Goal: Task Accomplishment & Management: Use online tool/utility

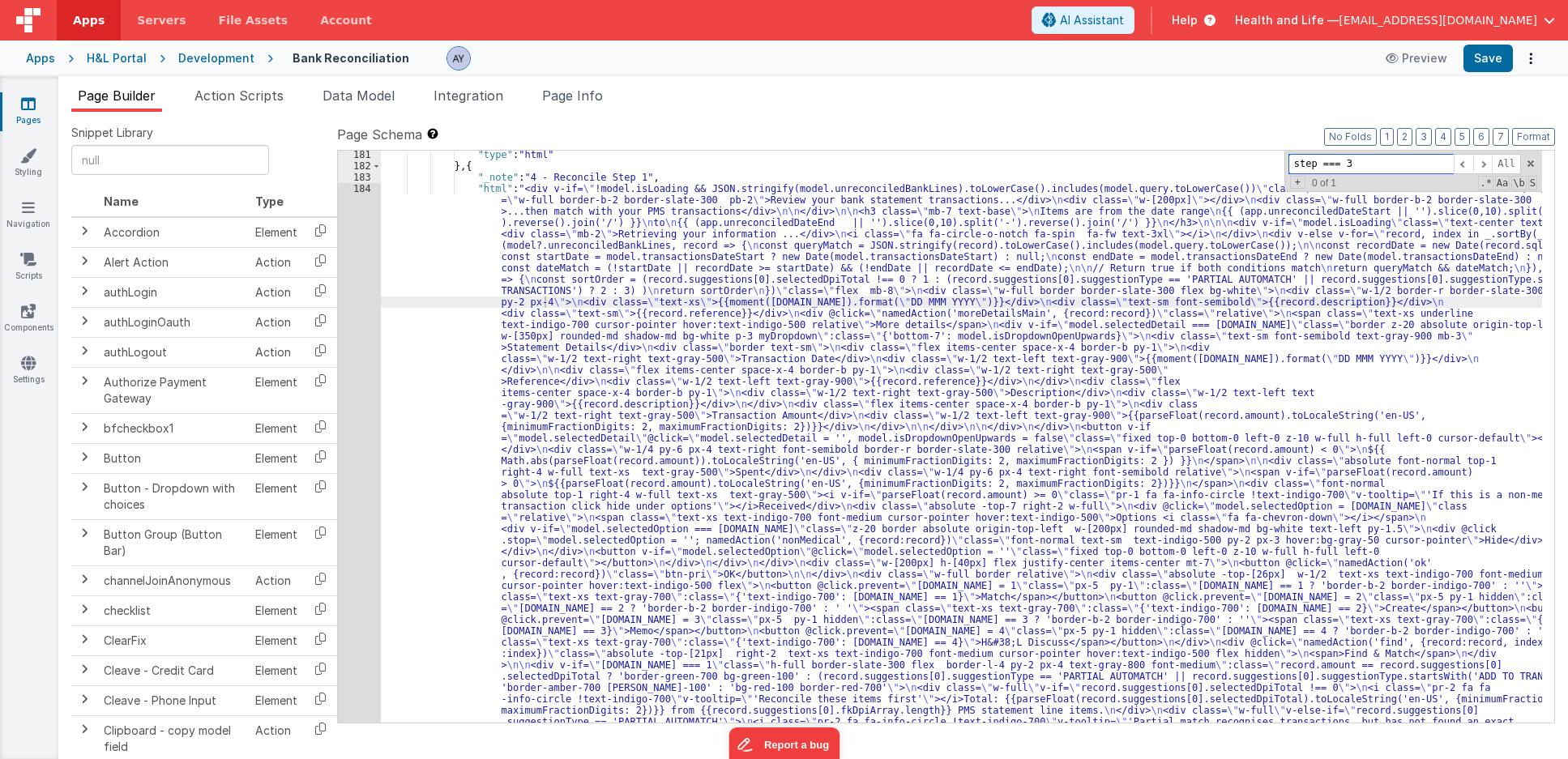
paste input "filtersJSON"
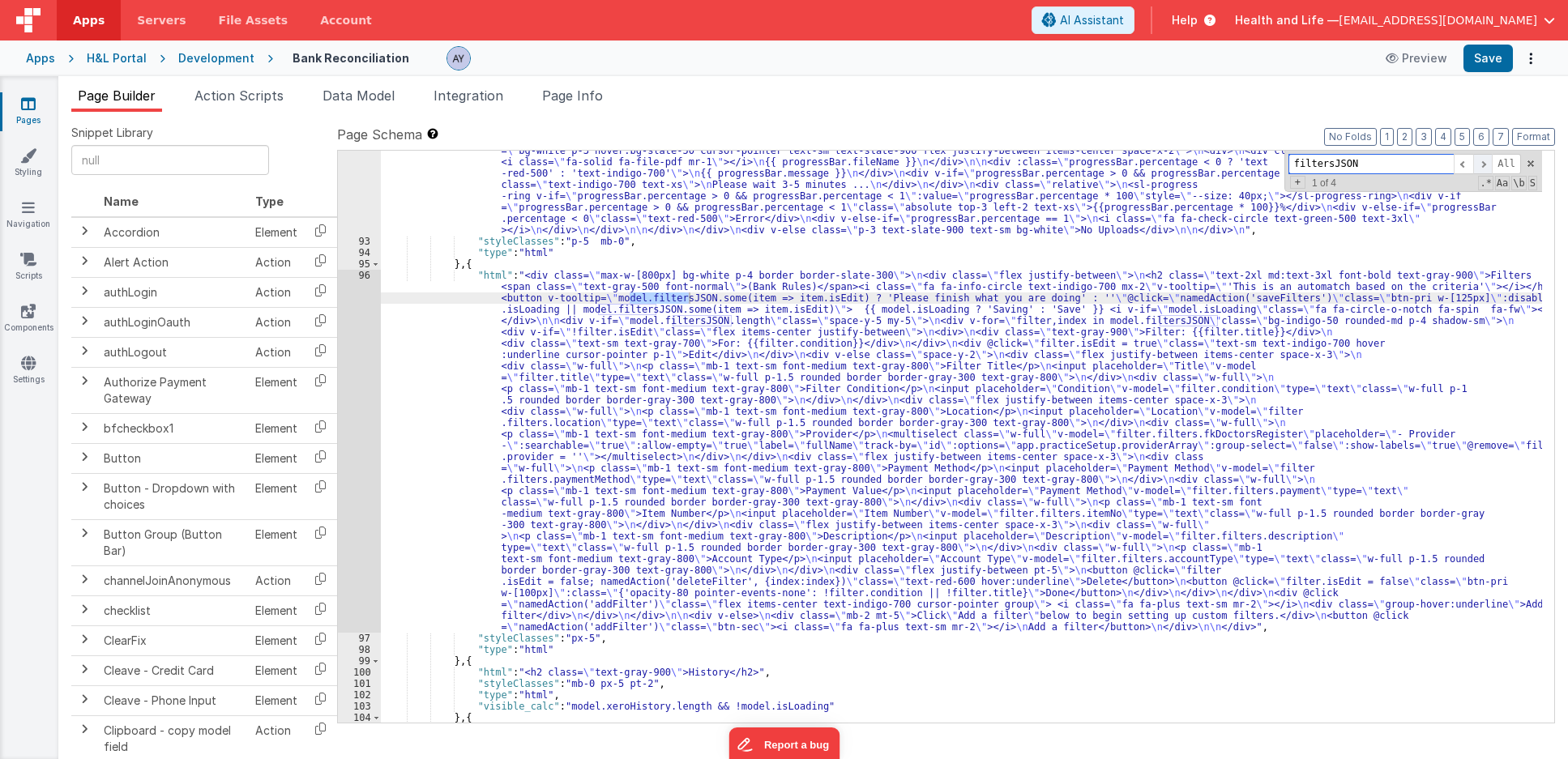
scroll to position [1855, 0]
type input "filtersJSON"
click at [1485, 171] on span at bounding box center [1483, 164] width 20 height 21
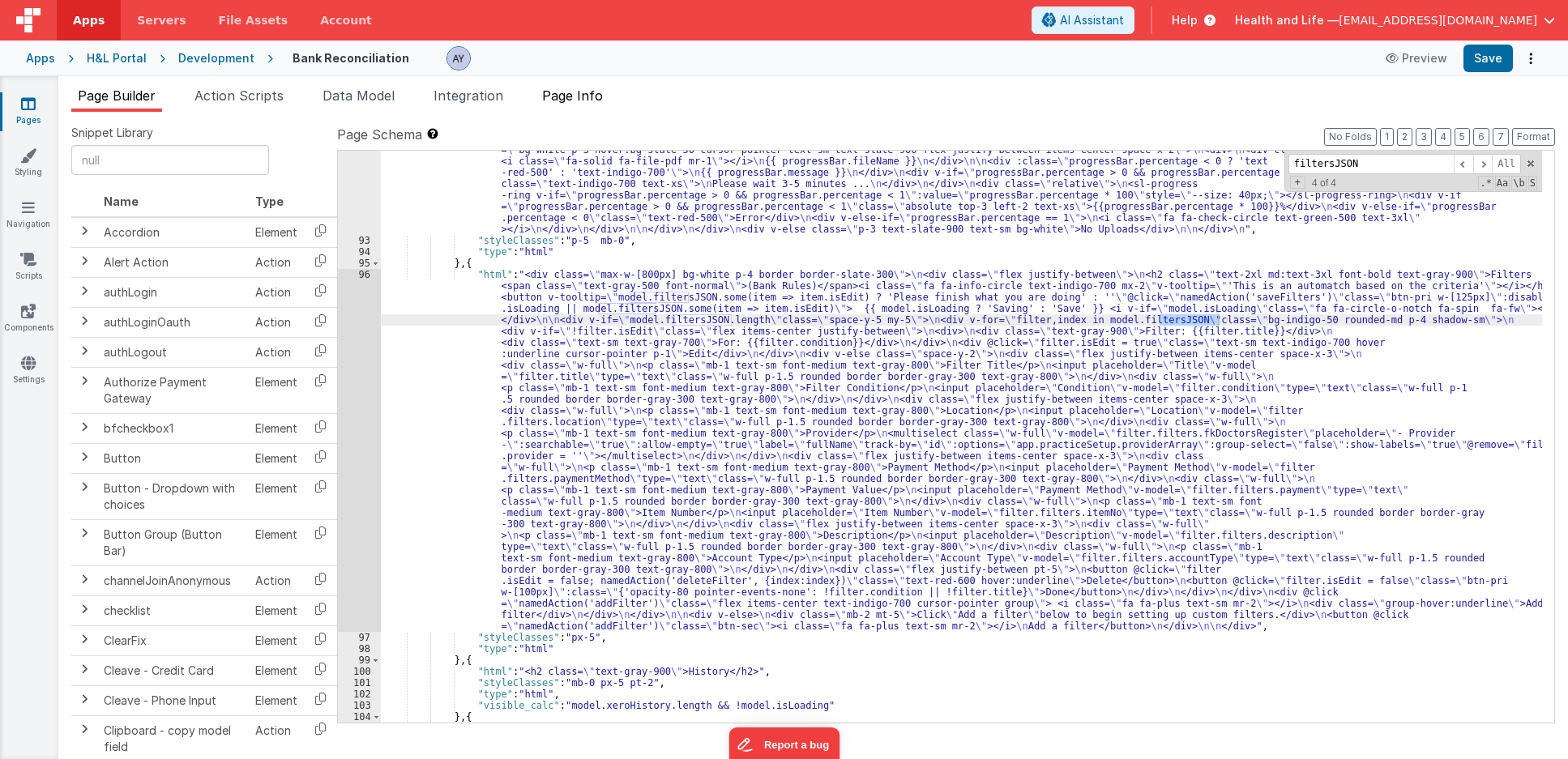
click at [592, 101] on span "Page Info" at bounding box center [573, 96] width 61 height 16
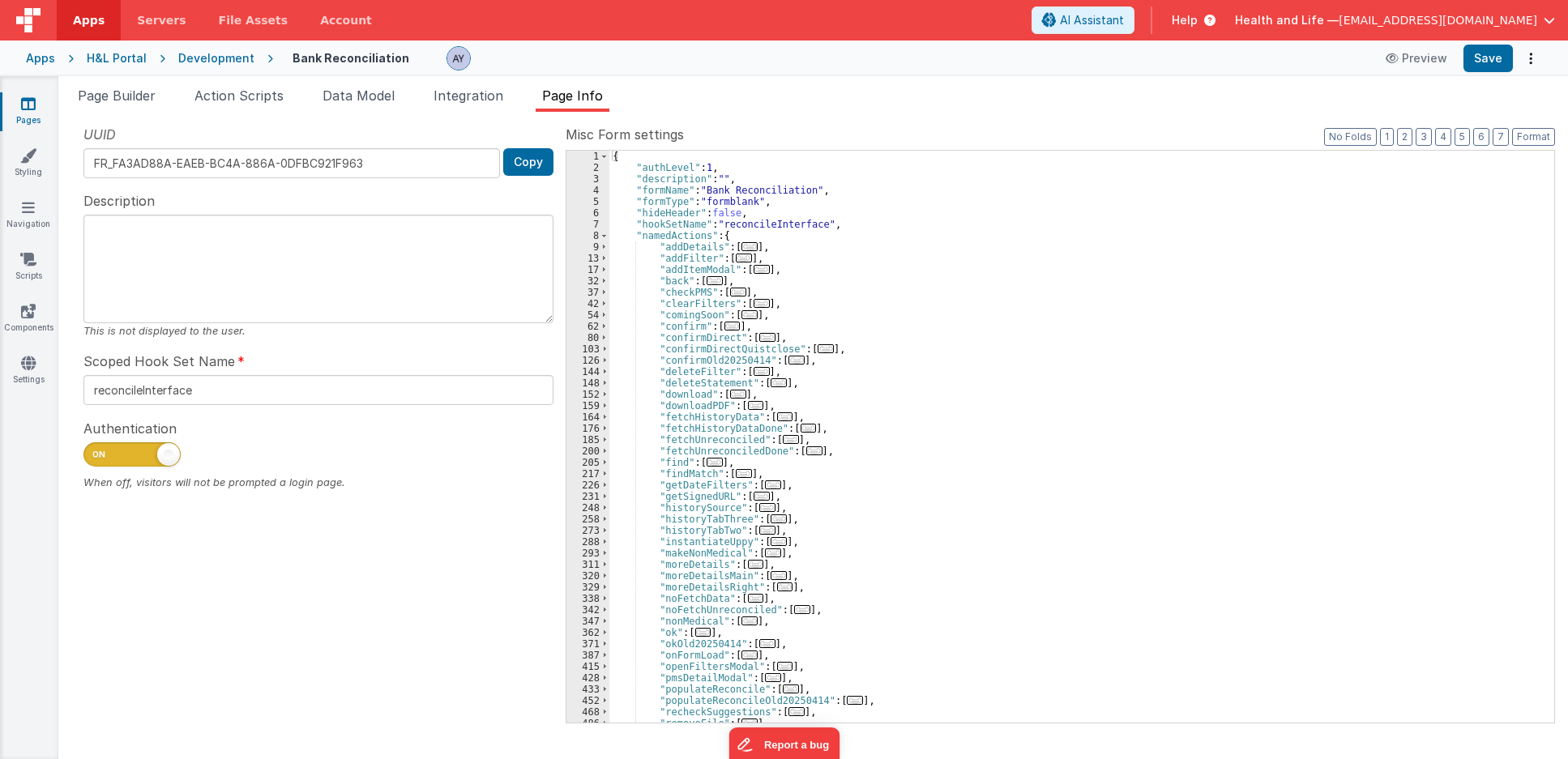
click at [689, 266] on div "{ "authLevel" : 1 , "description" : "" , "formName" : "Bank Reconciliation" , "…" at bounding box center [1075, 448] width 933 height 595
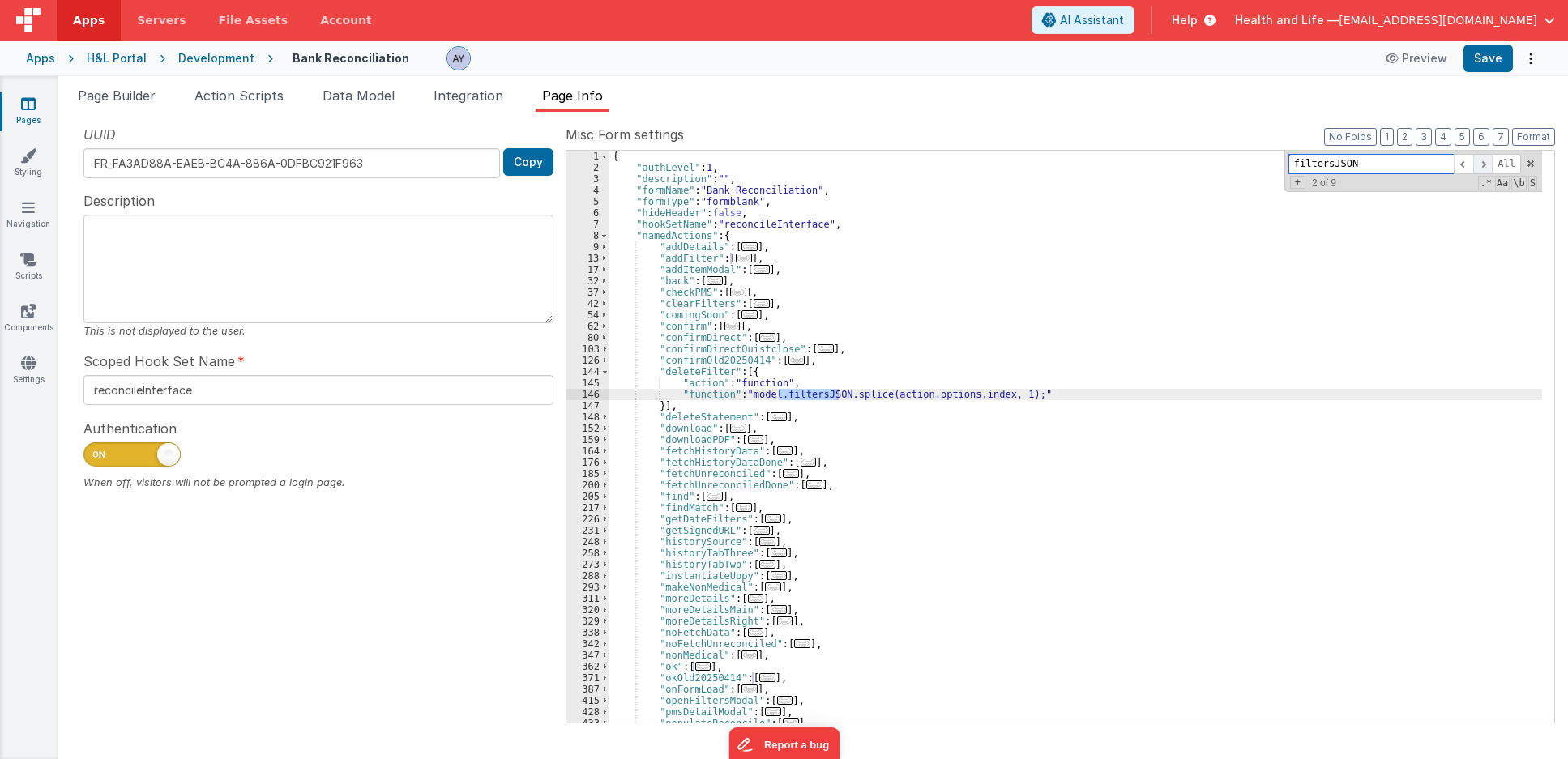
click at [1482, 163] on span at bounding box center [1483, 164] width 20 height 21
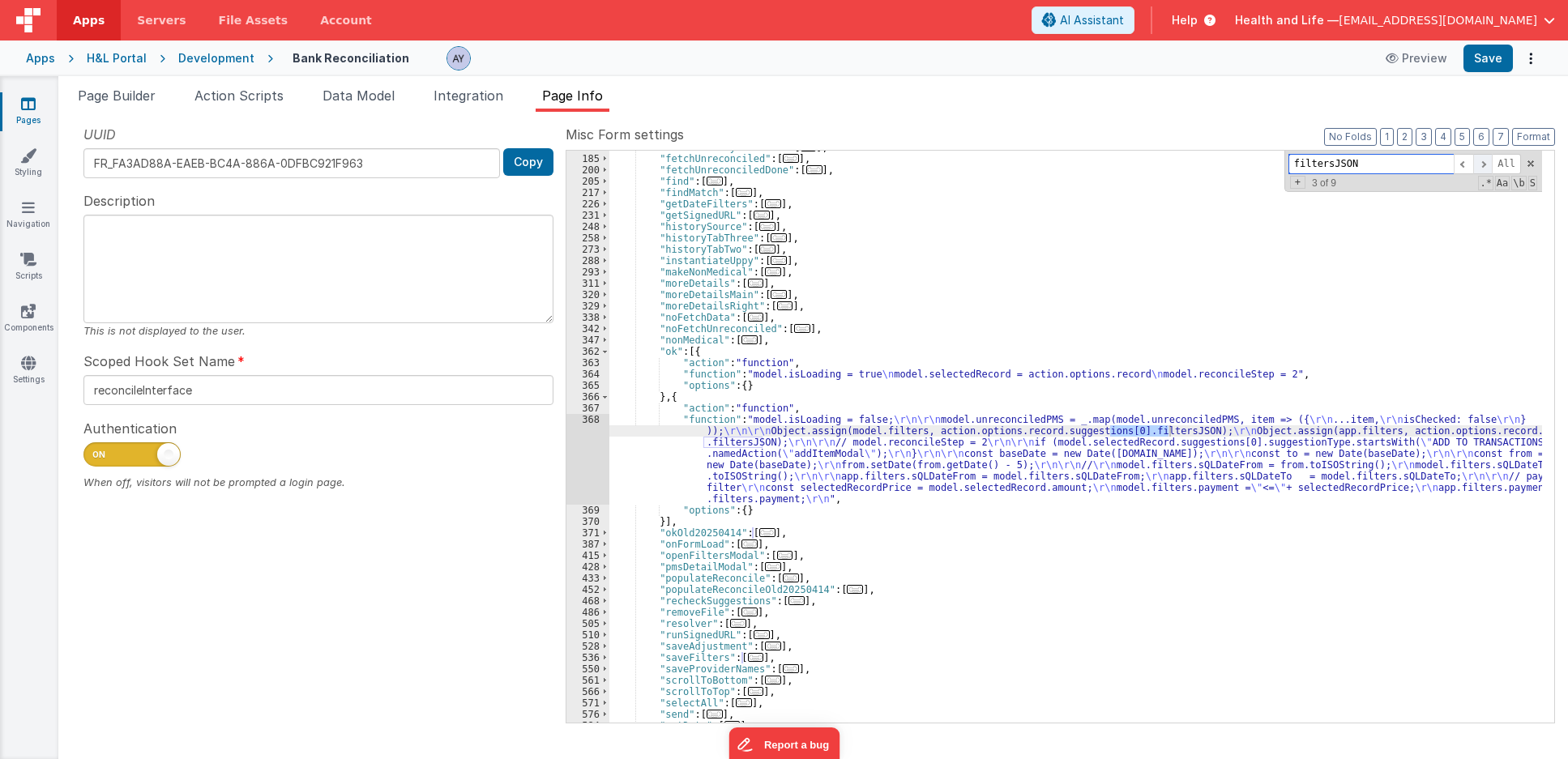
scroll to position [315, 0]
click at [1488, 161] on span at bounding box center [1483, 164] width 20 height 21
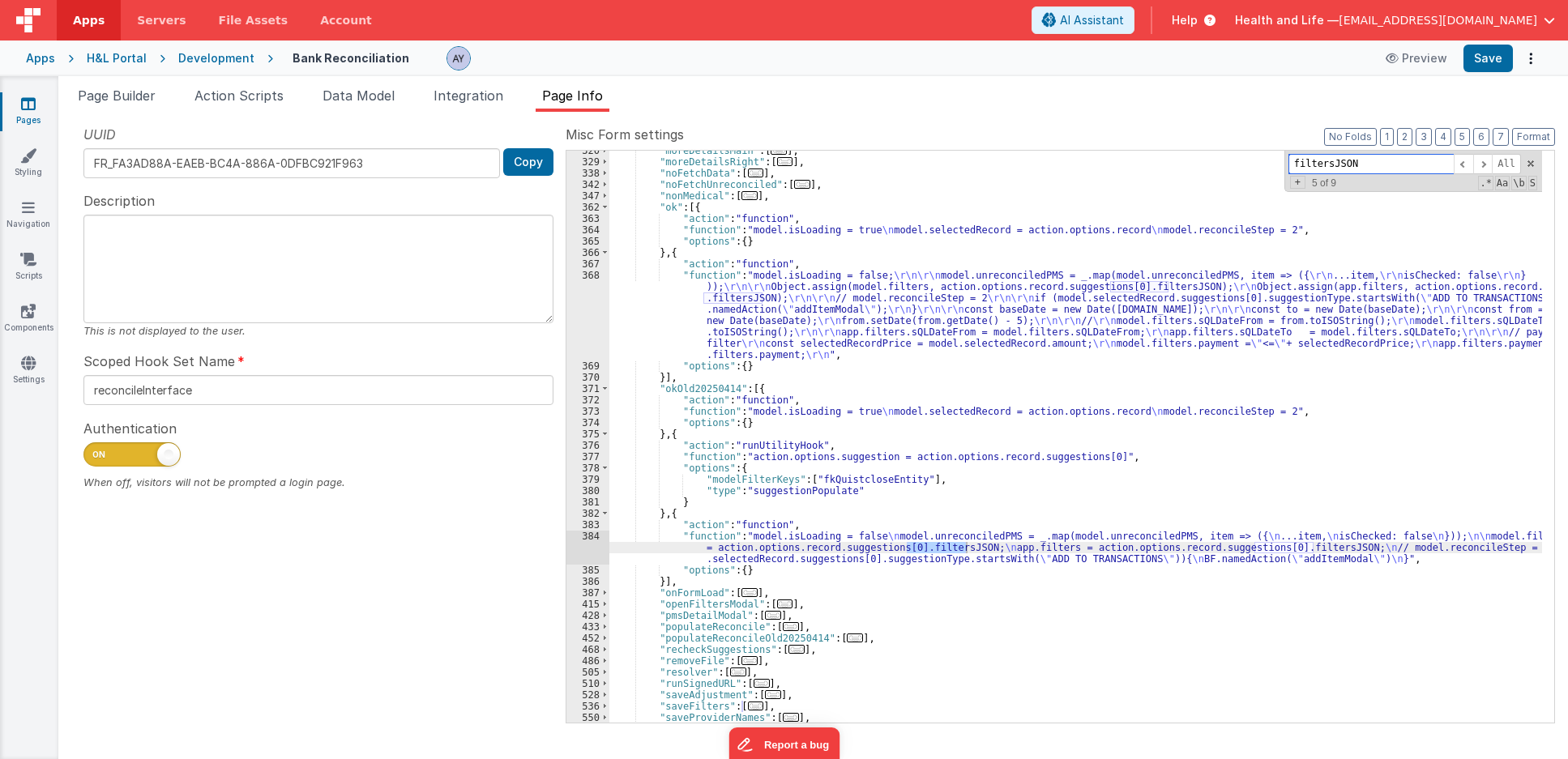
scroll to position [461, 0]
drag, startPoint x: 1295, startPoint y: 162, endPoint x: 1327, endPoint y: 161, distance: 32.0
click at [1295, 163] on input "filtersJSON" at bounding box center [1371, 164] width 165 height 21
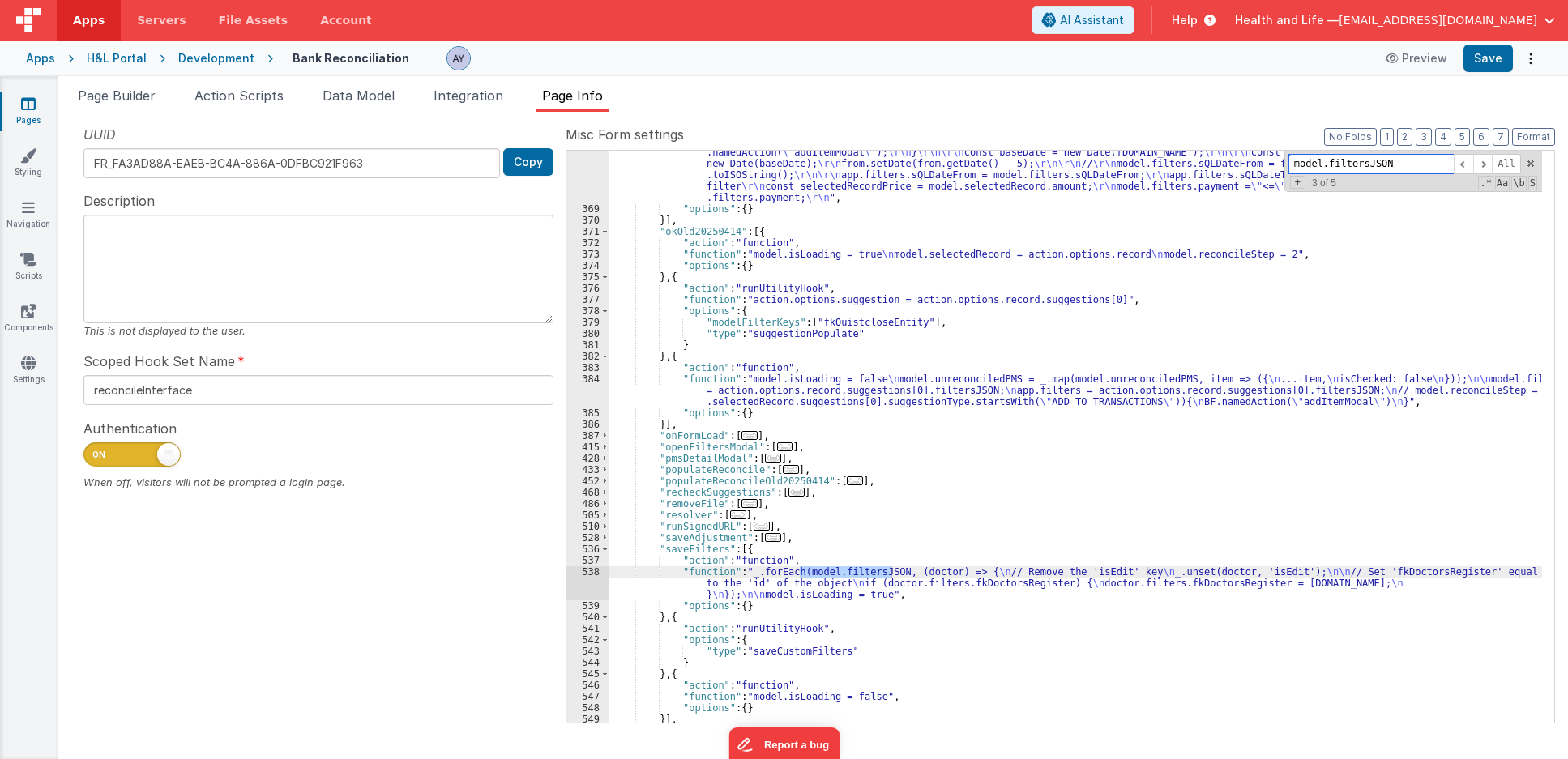
scroll to position [617, 0]
type input "model.filtersJSON"
click at [1480, 161] on span at bounding box center [1483, 164] width 20 height 21
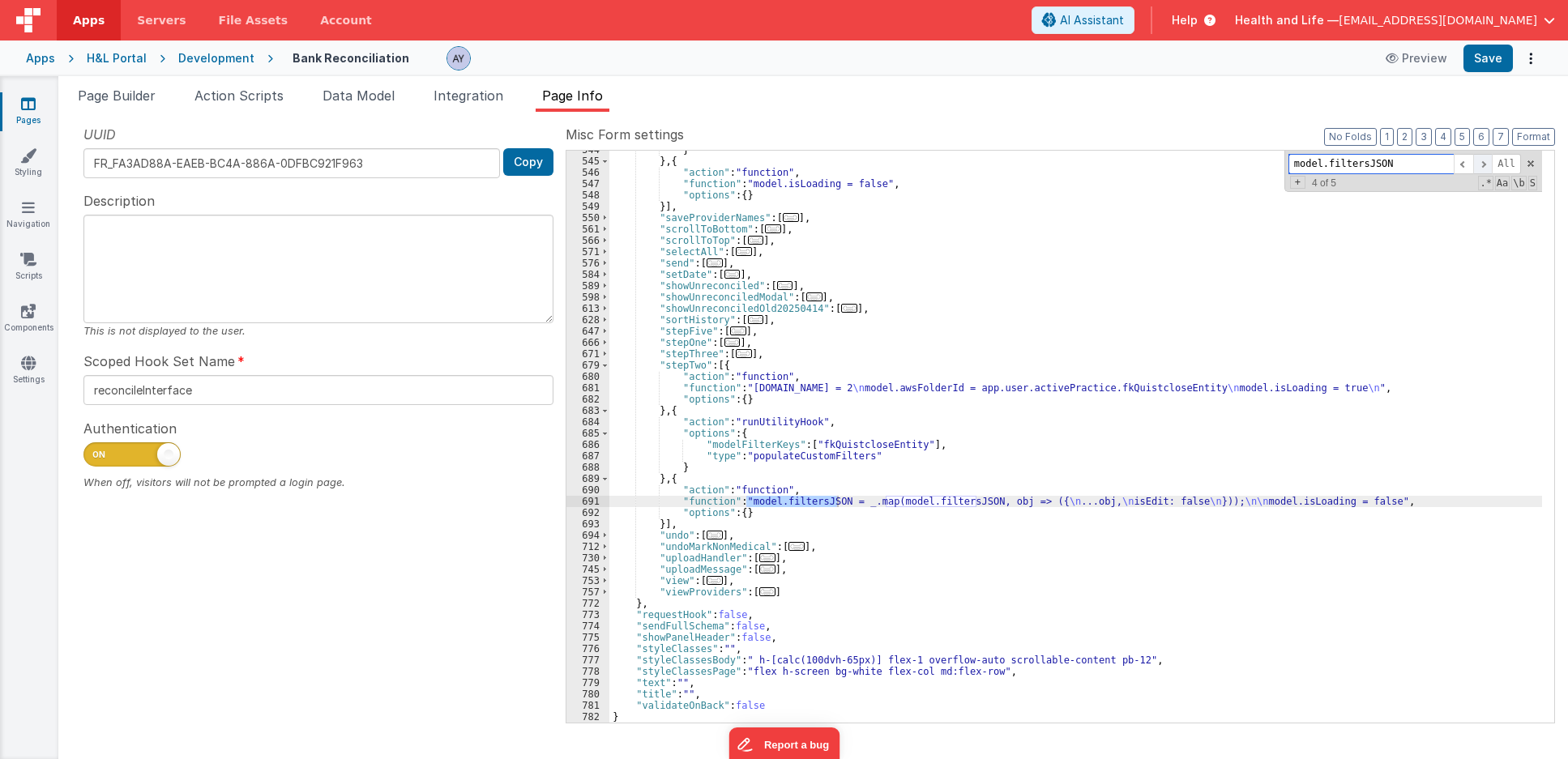
click at [1480, 161] on span at bounding box center [1483, 164] width 20 height 21
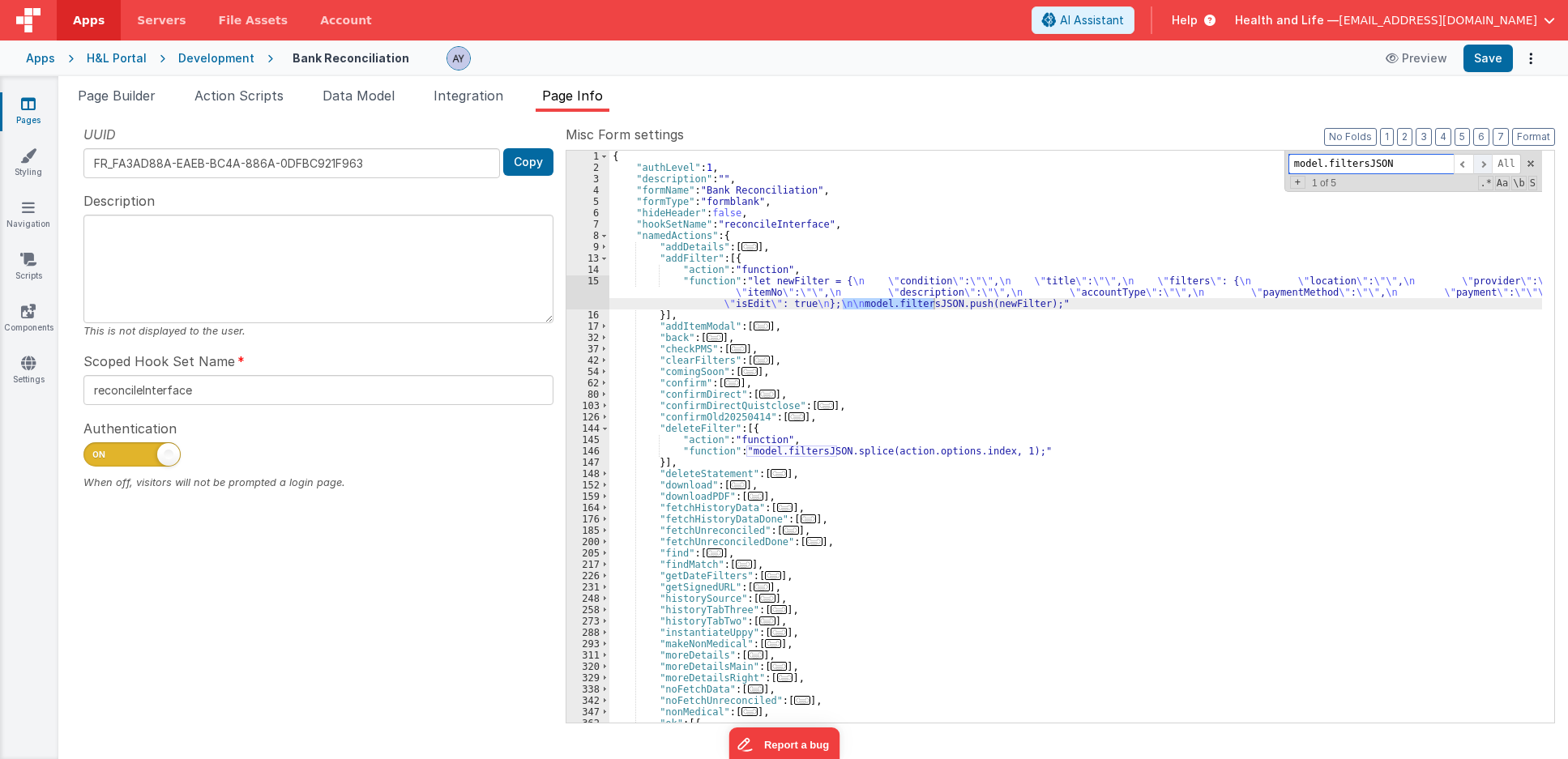
click at [1480, 161] on span at bounding box center [1483, 164] width 20 height 21
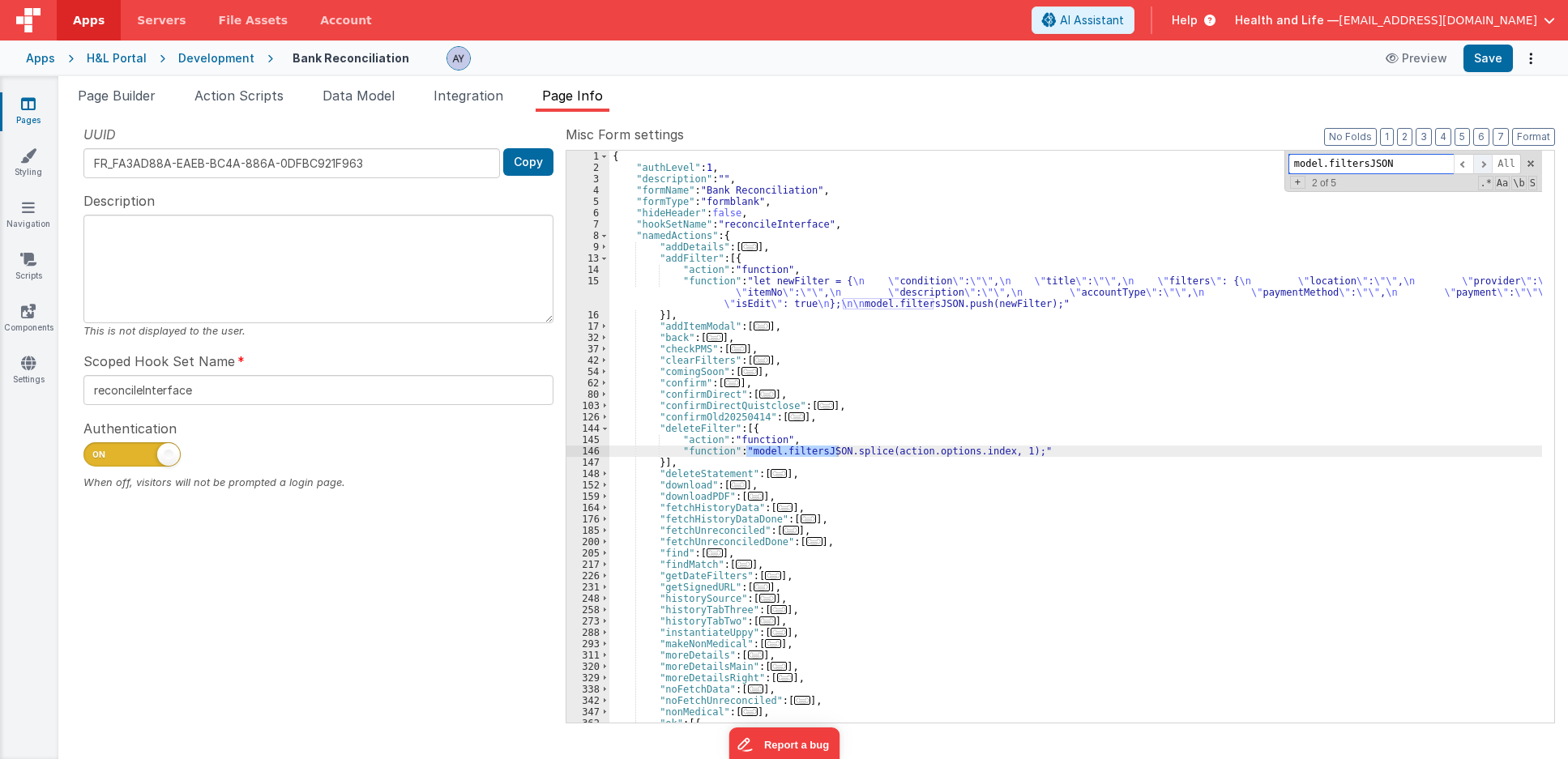
click at [1480, 161] on span at bounding box center [1483, 164] width 20 height 21
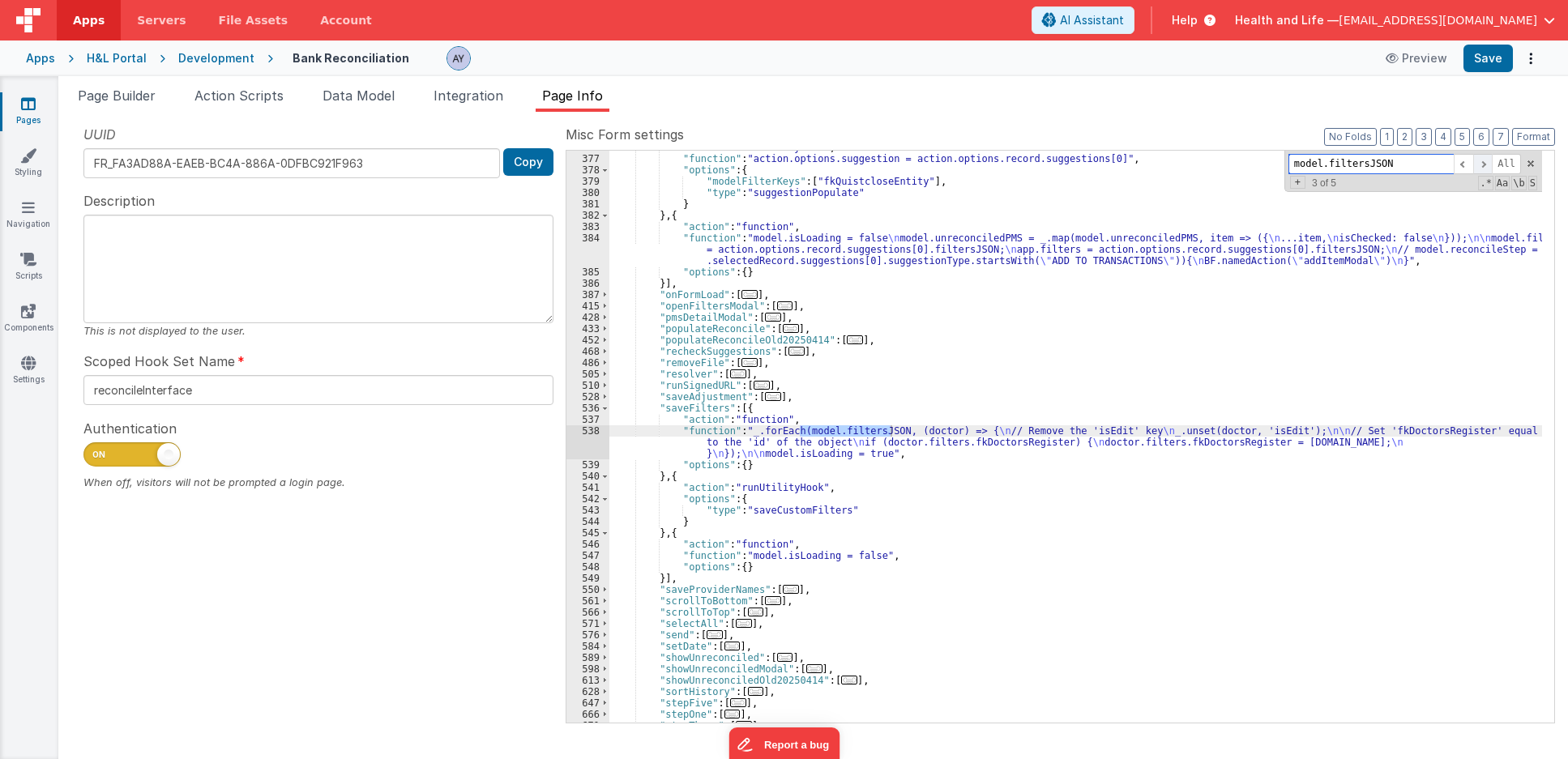
scroll to position [814, 0]
click at [96, 88] on span "Page Builder" at bounding box center [116, 96] width 78 height 16
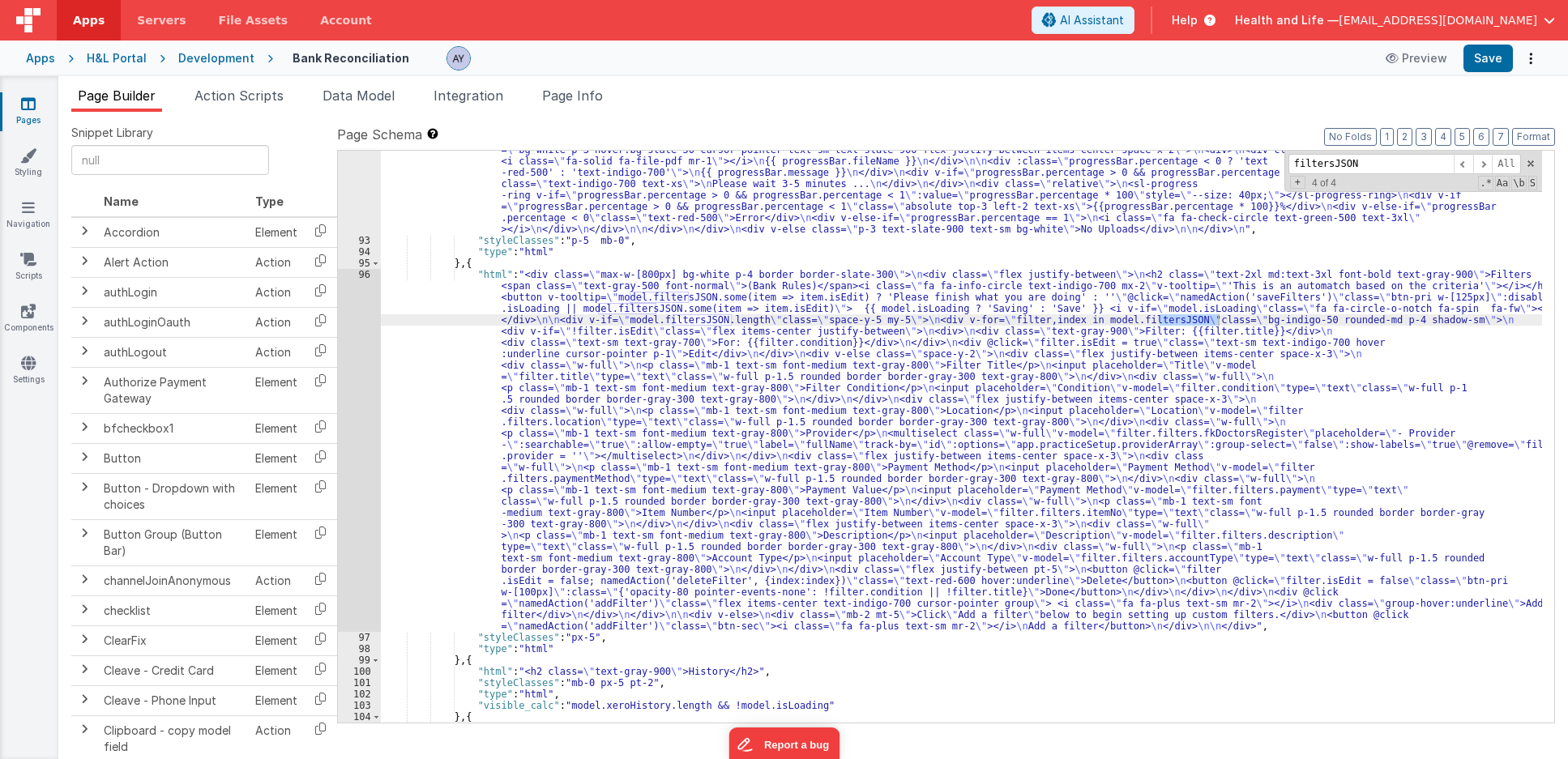
click at [697, 323] on div ""html" : "<h2 class= \" text-2xl md:text-3xl font-bold text-gray-900 mb-2 \" >B…" at bounding box center [961, 407] width 1161 height 821
